Goal: Information Seeking & Learning: Learn about a topic

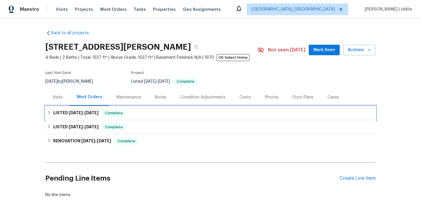
click at [164, 116] on div "LISTED 9/9/25 - 9/22/25 Complete" at bounding box center [210, 113] width 327 height 7
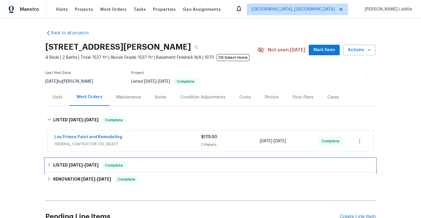
click at [159, 162] on div "LISTED 7/18/25 - 8/8/25 Complete" at bounding box center [210, 165] width 327 height 7
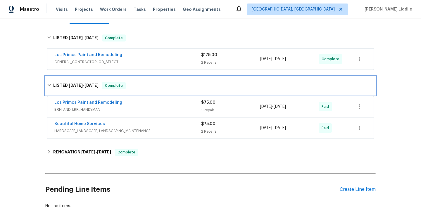
scroll to position [83, 0]
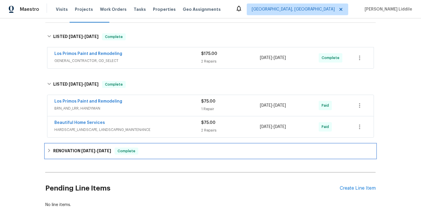
click at [154, 155] on div "RENOVATION [DATE] - [DATE] Complete" at bounding box center [210, 151] width 331 height 14
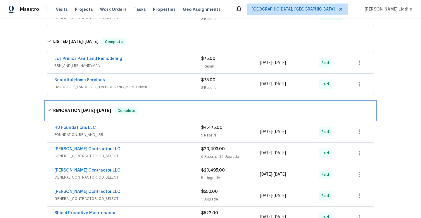
scroll to position [133, 0]
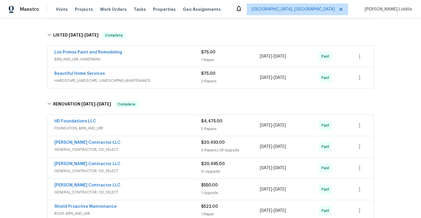
click at [200, 145] on div "[PERSON_NAME] Contractor LLC" at bounding box center [127, 143] width 147 height 7
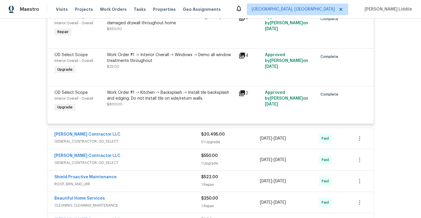
scroll to position [1512, 0]
click at [198, 141] on span "GENERAL_CONTRACTOR, OD_SELECT" at bounding box center [127, 141] width 147 height 6
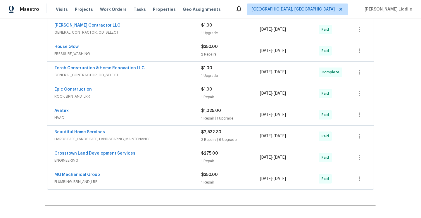
scroll to position [3661, 0]
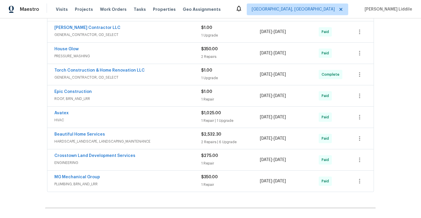
click at [212, 115] on span "$1,025.00" at bounding box center [211, 113] width 20 height 4
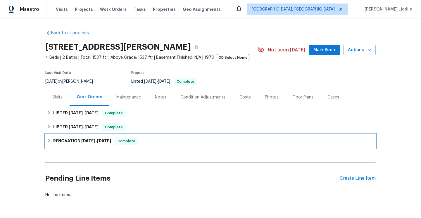
click at [213, 141] on div "RENOVATION [DATE] - [DATE] Complete" at bounding box center [210, 141] width 327 height 7
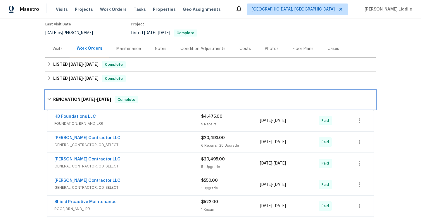
scroll to position [59, 0]
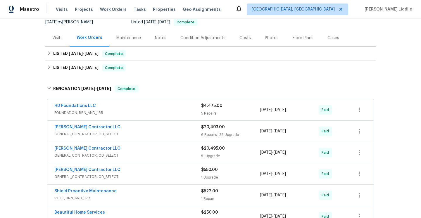
click at [214, 134] on div "6 Repairs | 28 Upgrade" at bounding box center [230, 135] width 59 height 6
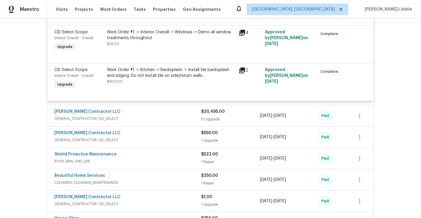
scroll to position [1448, 0]
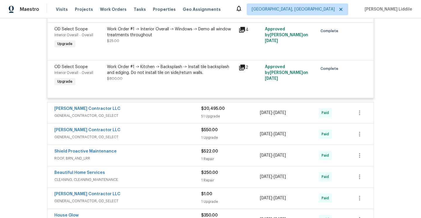
click at [213, 114] on div "51 Upgrade" at bounding box center [230, 117] width 59 height 6
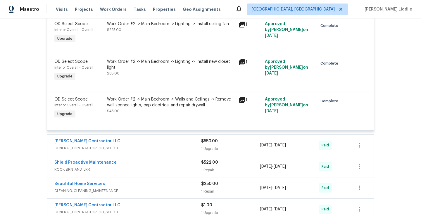
scroll to position [3395, 0]
click at [200, 145] on div "[PERSON_NAME] Contractor LLC" at bounding box center [127, 141] width 147 height 7
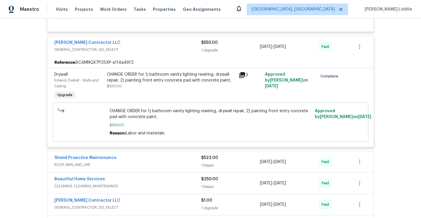
scroll to position [3501, 0]
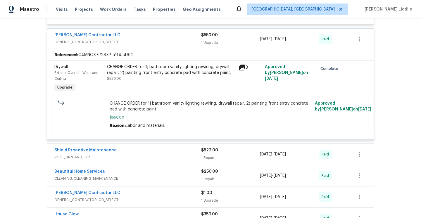
click at [200, 160] on span "ROOF, BRN_AND_LRR" at bounding box center [127, 157] width 147 height 6
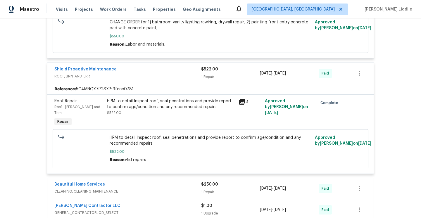
scroll to position [3583, 0]
click at [244, 104] on icon at bounding box center [242, 102] width 6 height 6
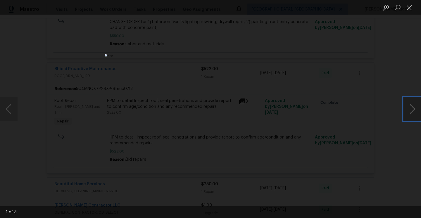
click at [413, 114] on button "Next image" at bounding box center [413, 108] width 18 height 23
click at [412, 110] on button "Next image" at bounding box center [413, 108] width 18 height 23
click at [403, 44] on div "Lightbox" at bounding box center [210, 109] width 421 height 218
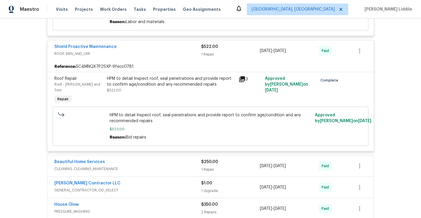
scroll to position [3614, 0]
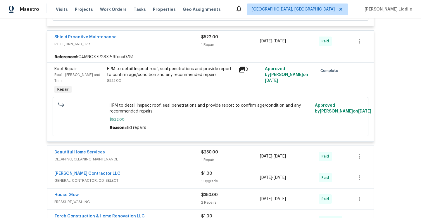
click at [240, 160] on div "1 Repair" at bounding box center [230, 160] width 59 height 6
